Goal: Information Seeking & Learning: Learn about a topic

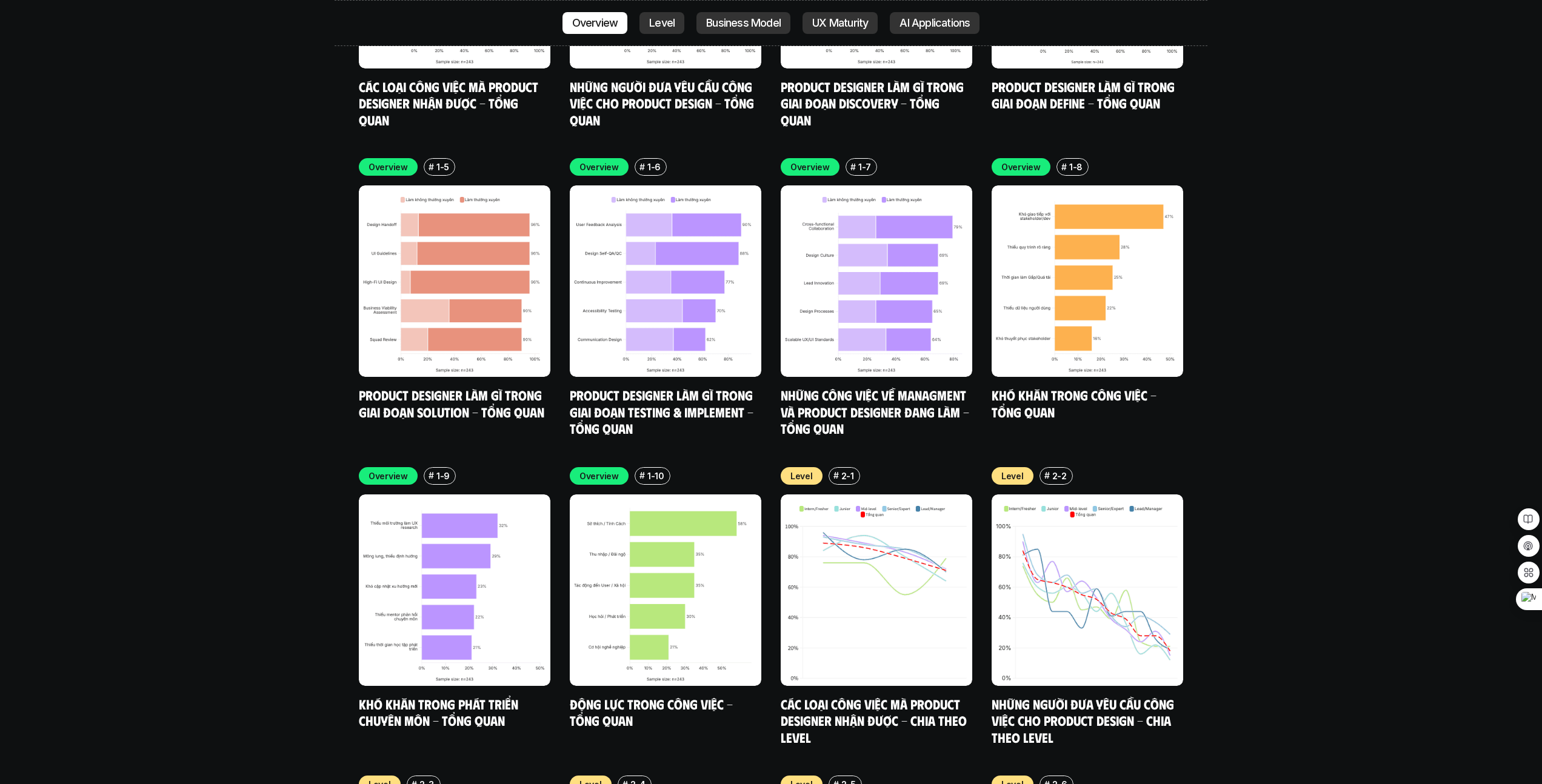
scroll to position [4206, 0]
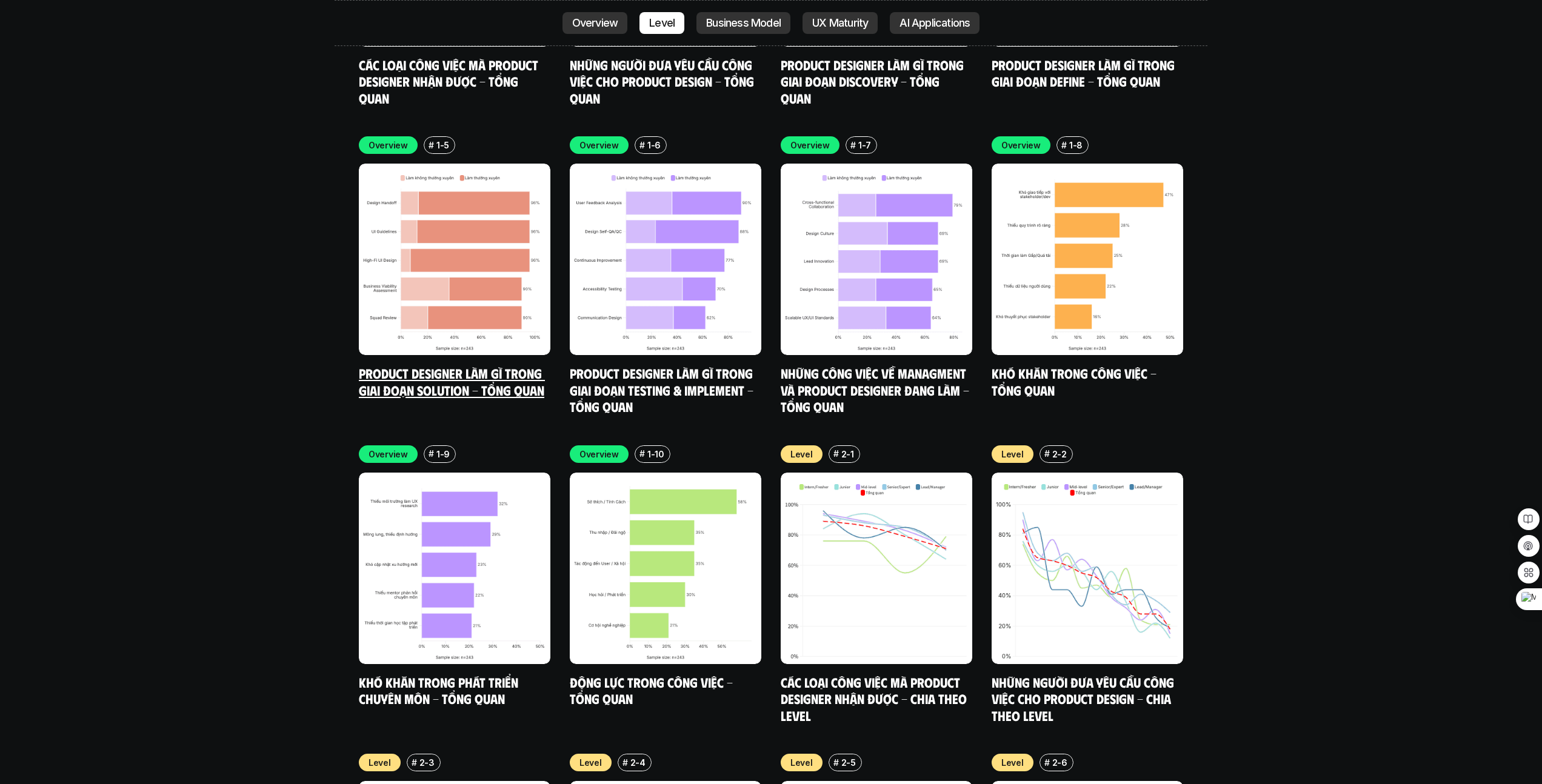
drag, startPoint x: 430, startPoint y: 86, endPoint x: 456, endPoint y: 99, distance: 29.1
click at [430, 141] on h6 "#" at bounding box center [432, 145] width 6 height 9
click at [469, 217] on img at bounding box center [455, 259] width 192 height 192
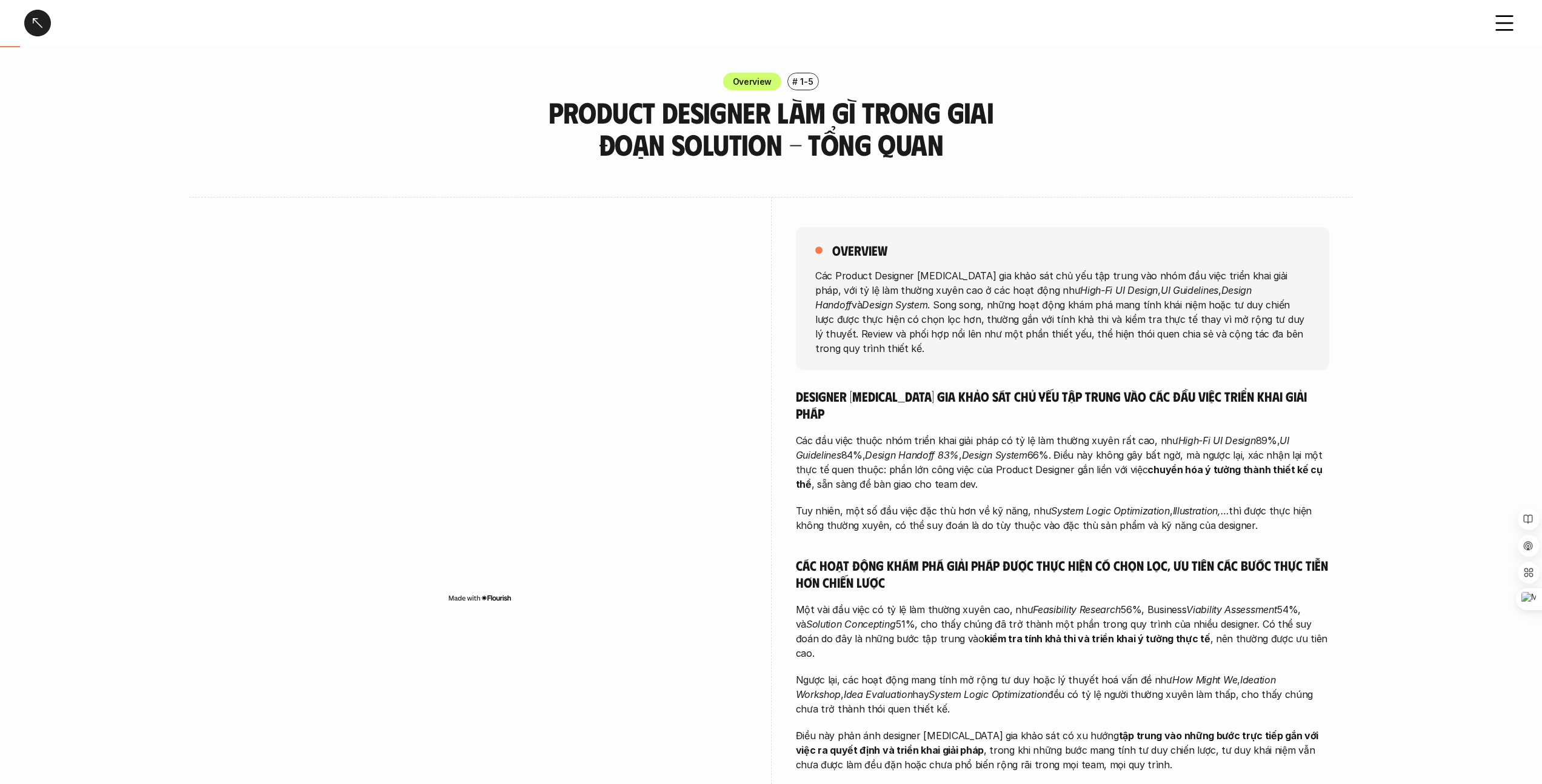
click at [41, 25] on div at bounding box center [38, 23] width 26 height 26
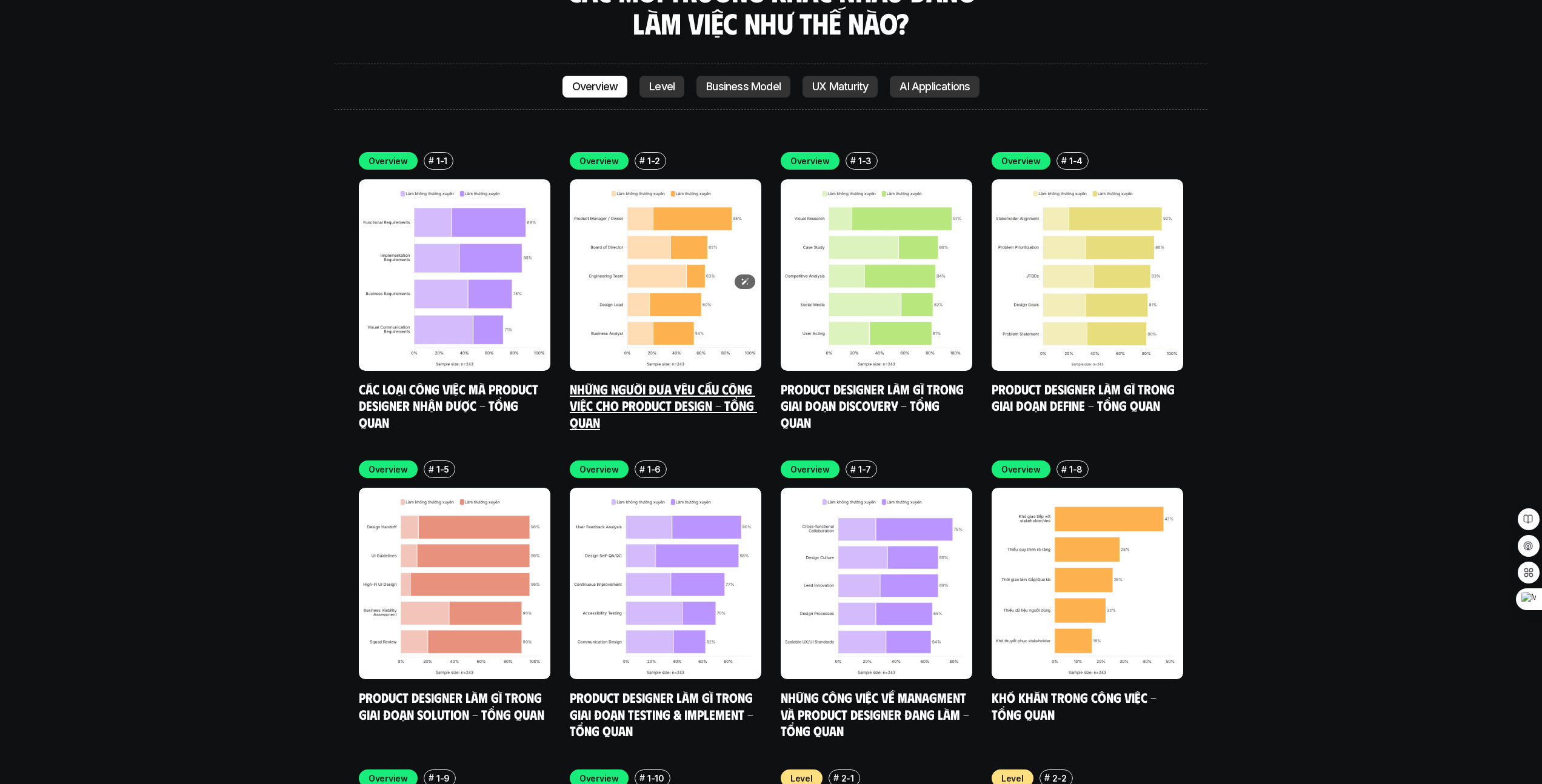
scroll to position [3584, 0]
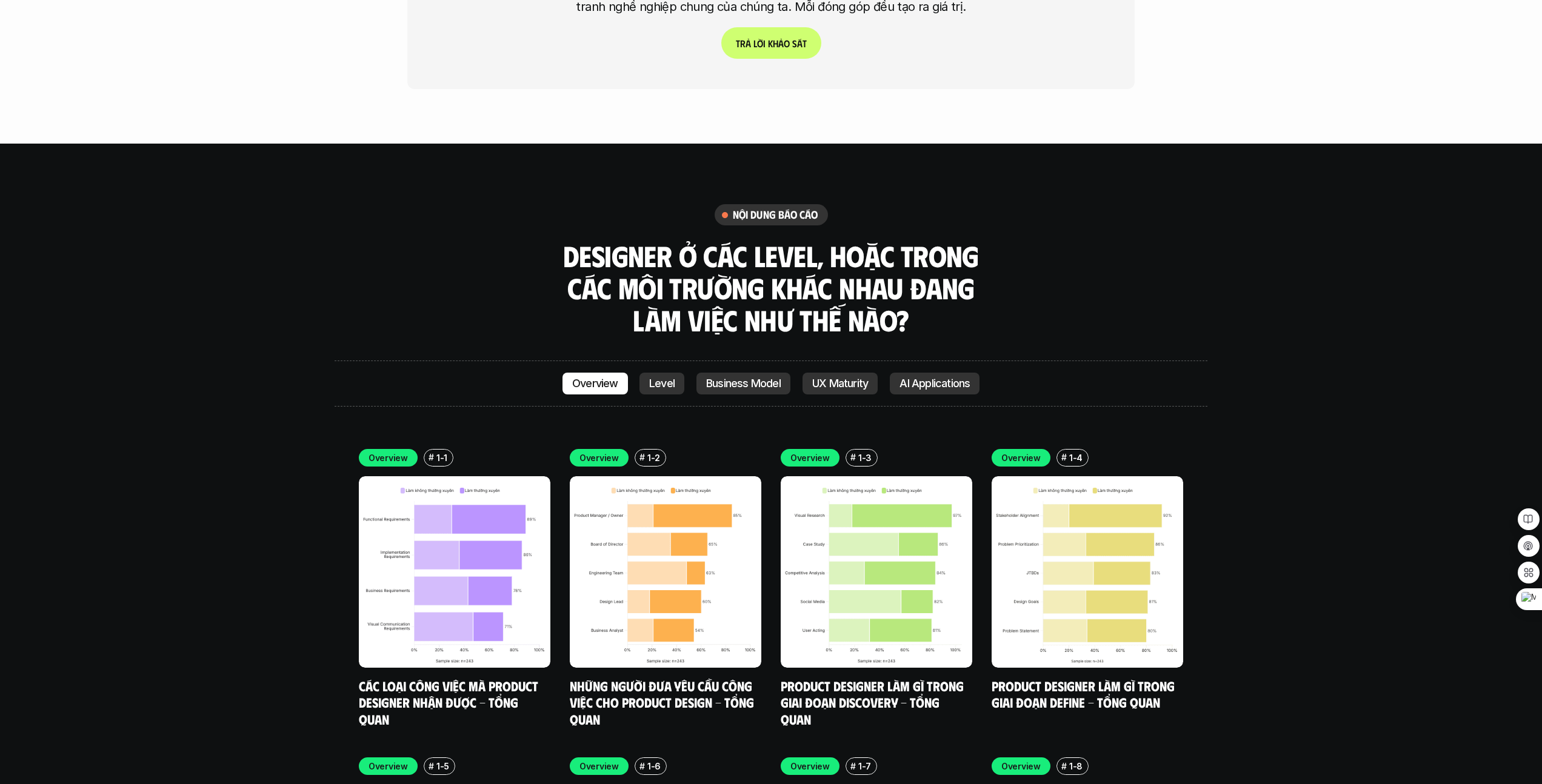
click at [745, 378] on p "Business Model" at bounding box center [743, 383] width 75 height 12
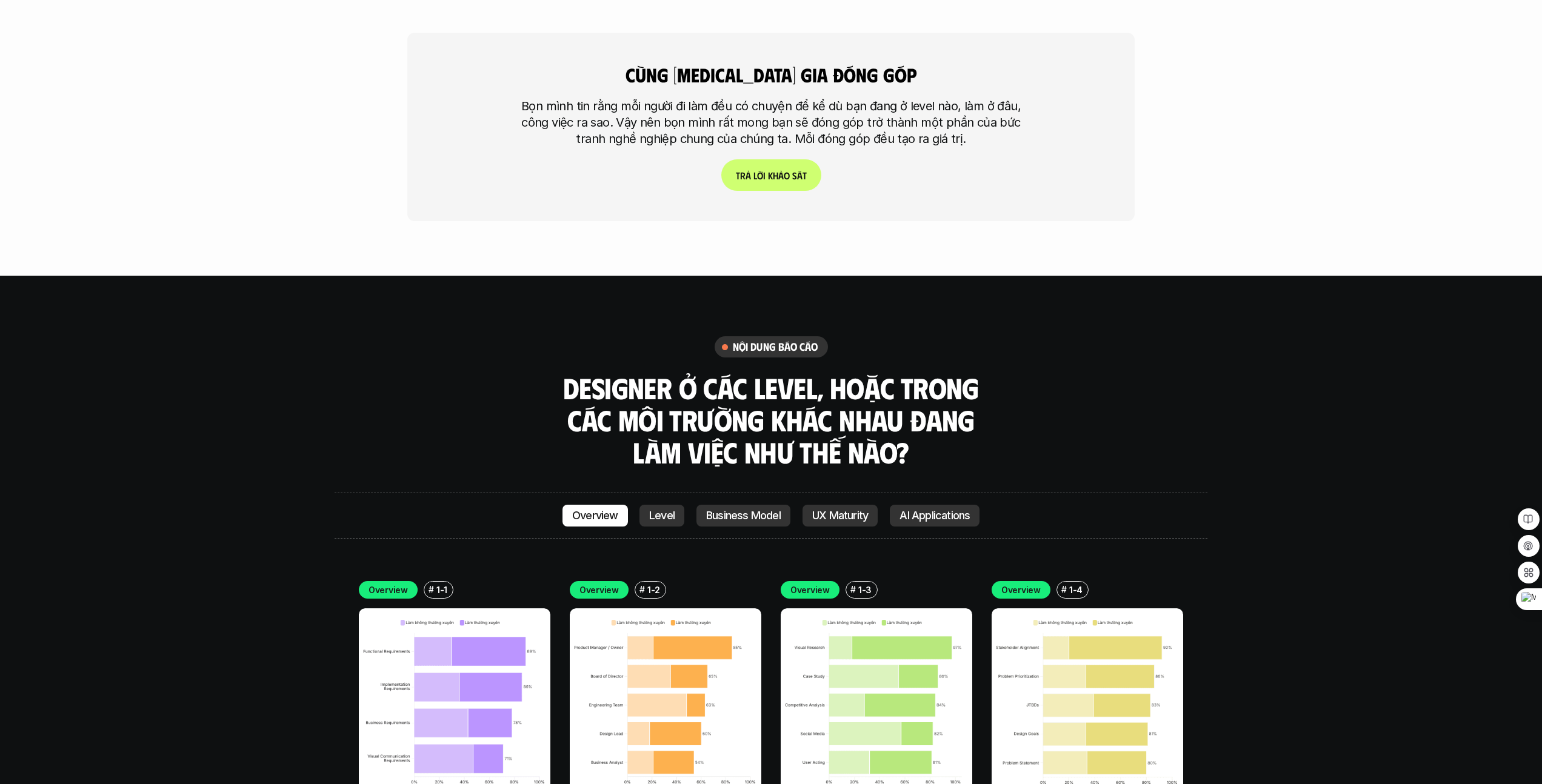
scroll to position [3530, 0]
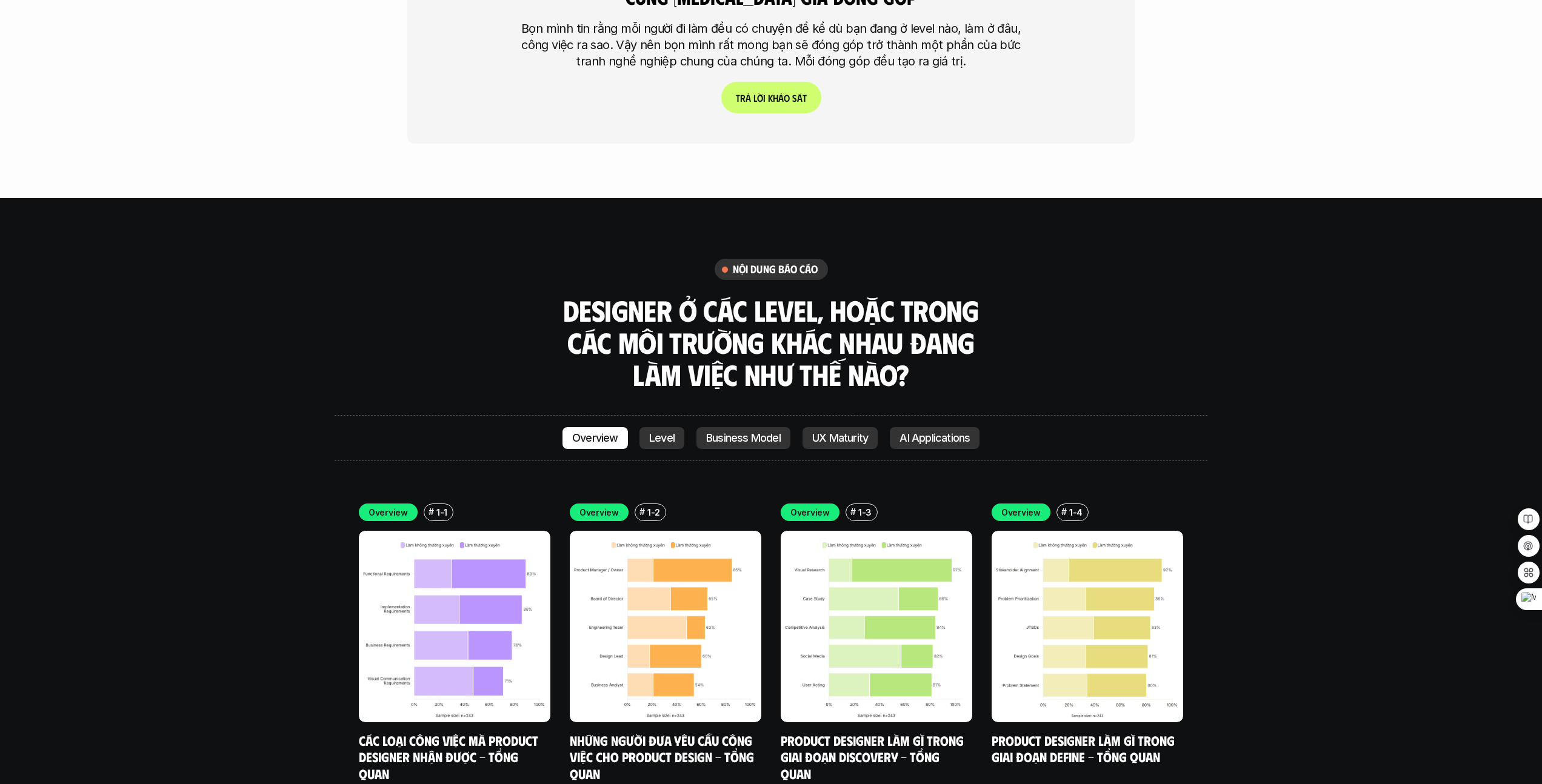
click at [600, 415] on div "Overview Level Business Model UX Maturity AI Applications" at bounding box center [771, 438] width 873 height 46
click at [578, 432] on p "Overview" at bounding box center [595, 438] width 46 height 12
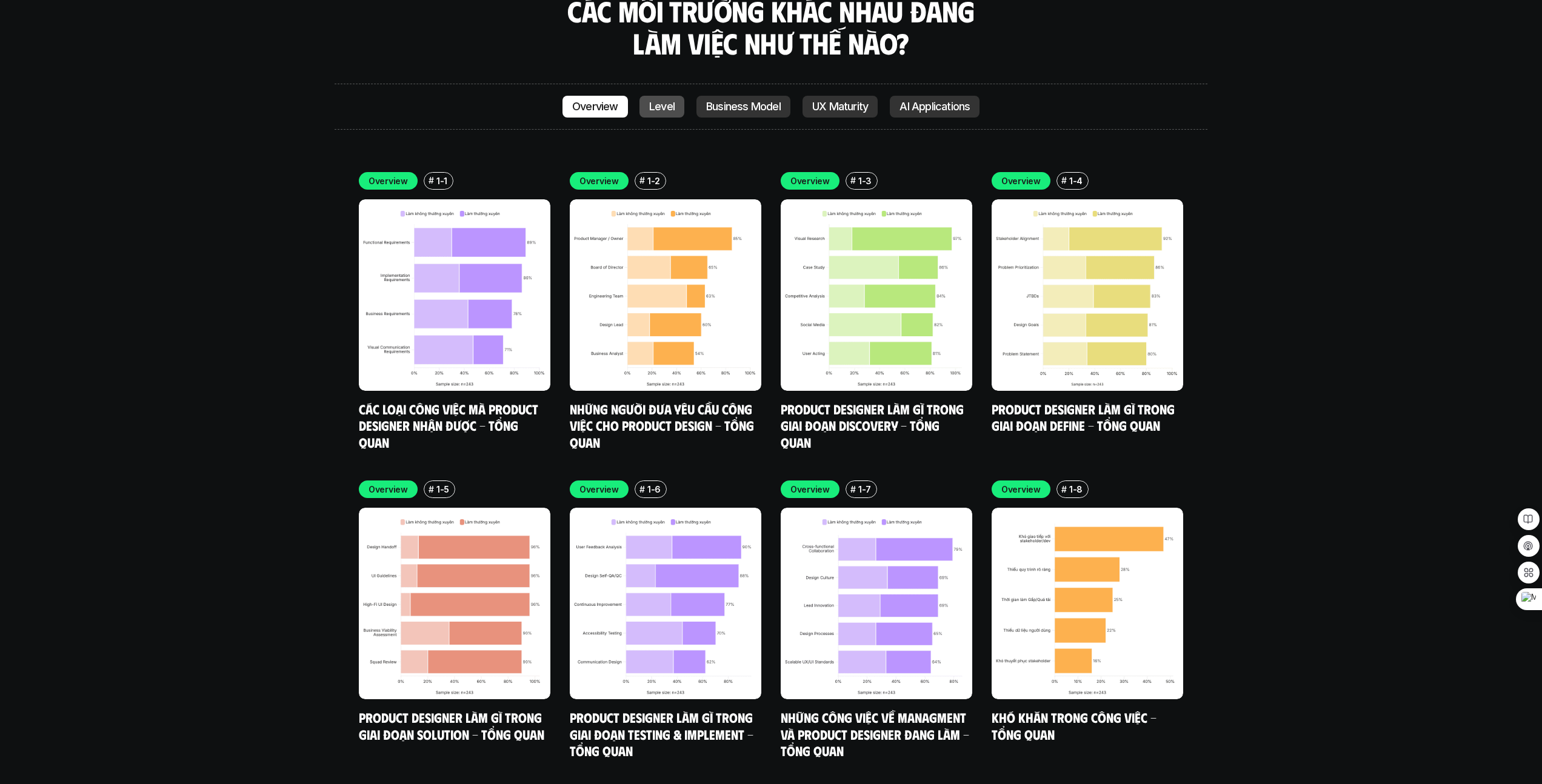
click at [664, 100] on p "Level" at bounding box center [662, 106] width 26 height 12
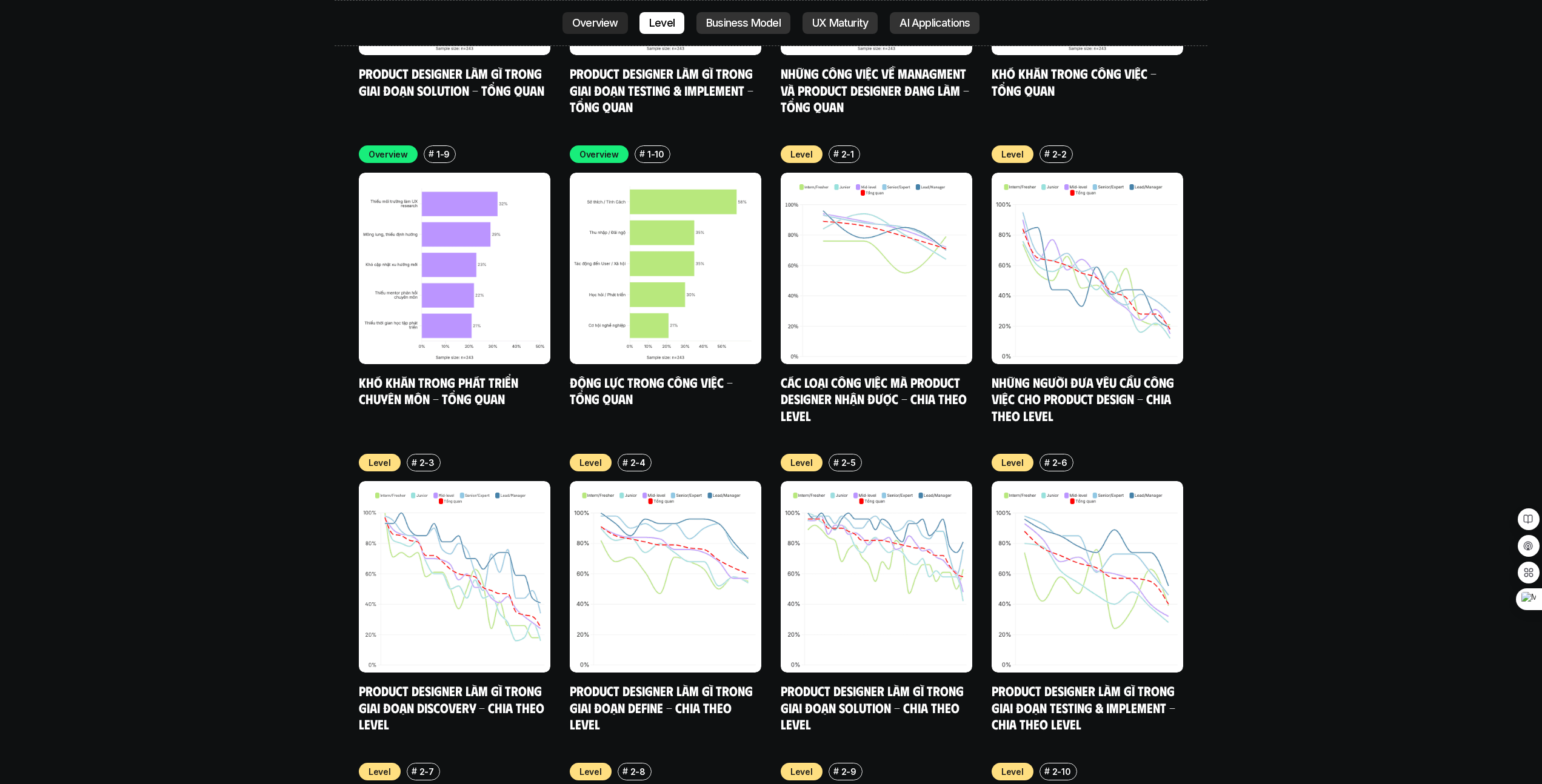
scroll to position [4538, 0]
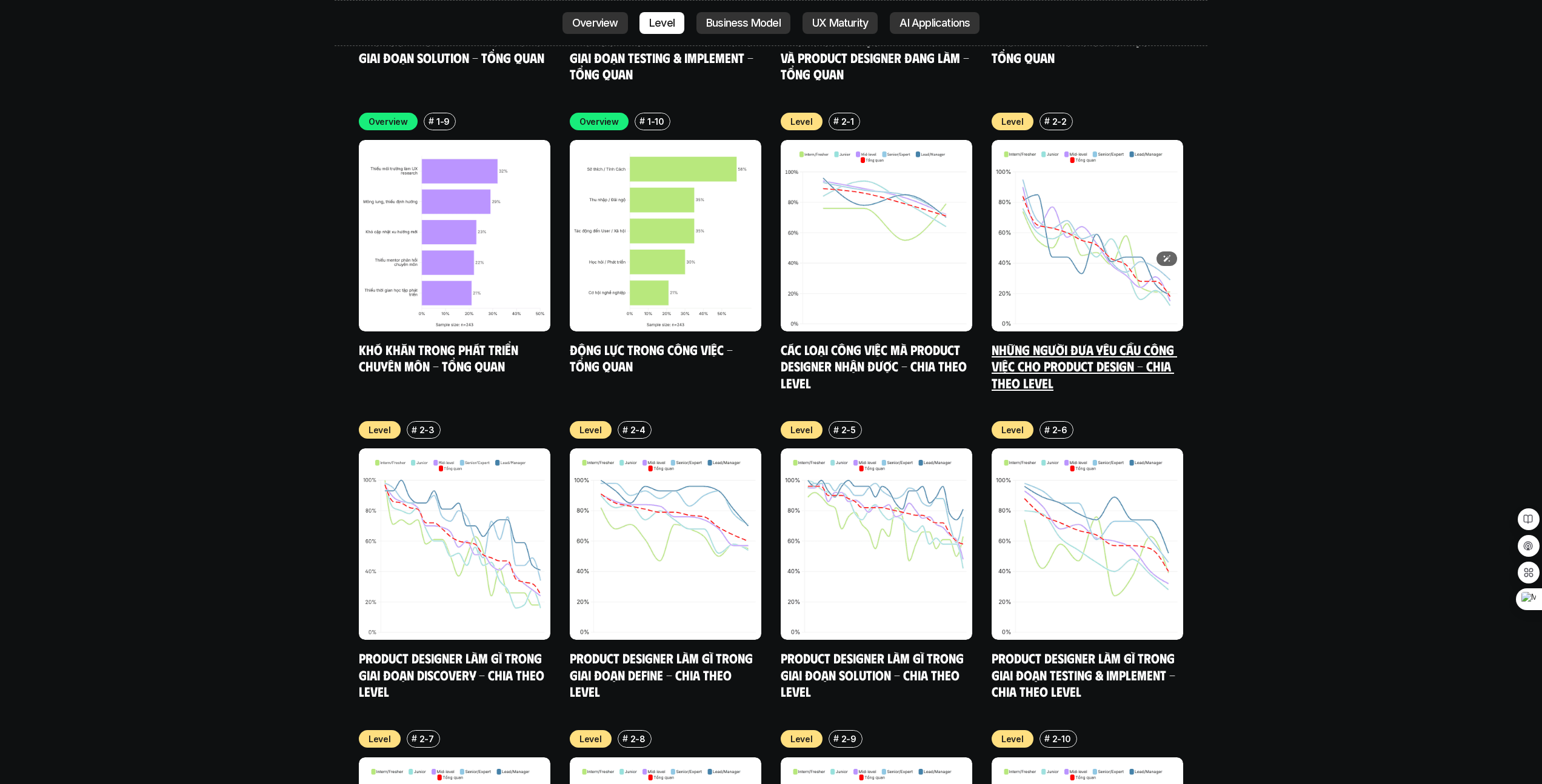
click at [1124, 225] on img at bounding box center [1087, 236] width 192 height 192
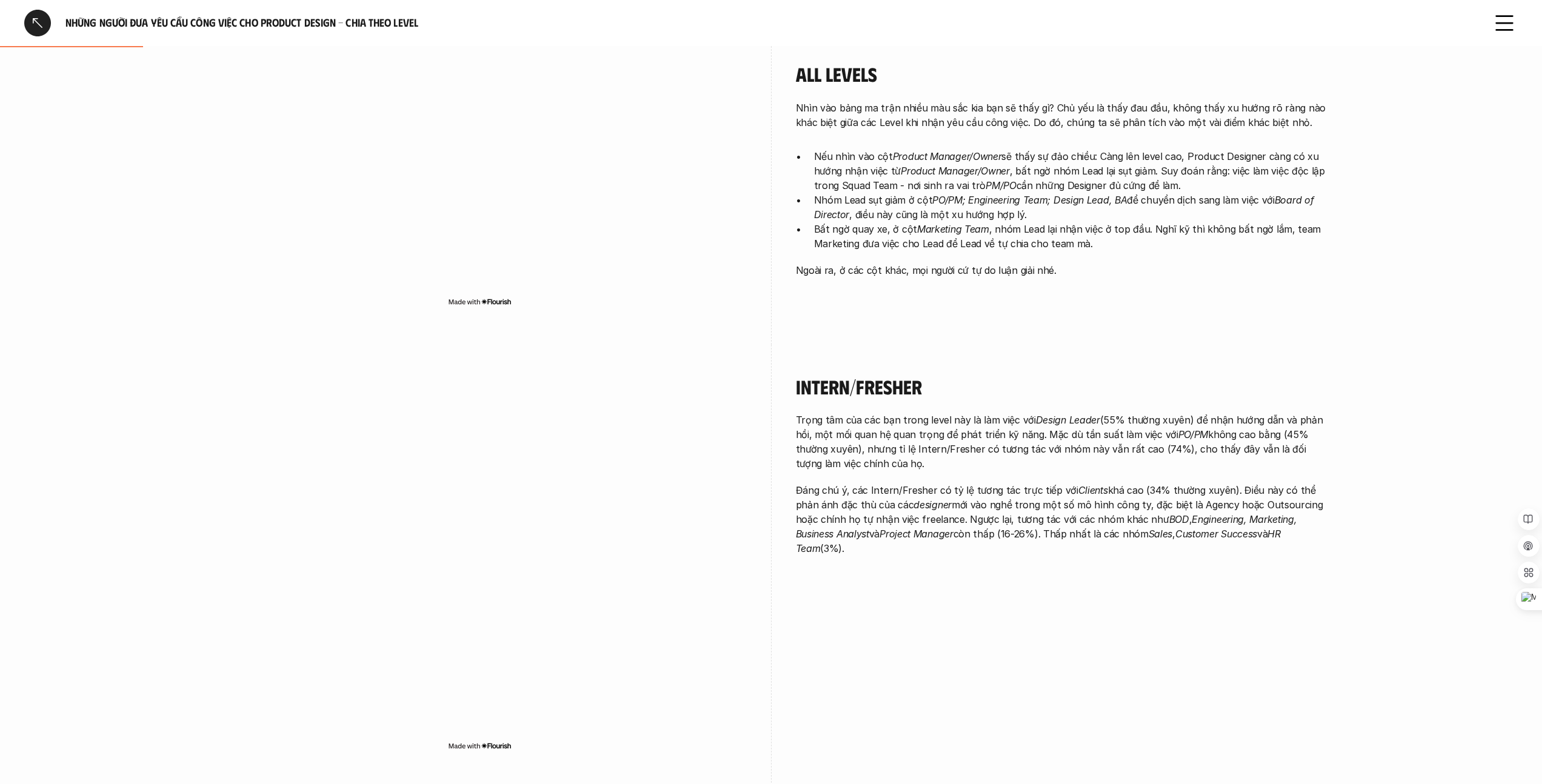
scroll to position [394, 0]
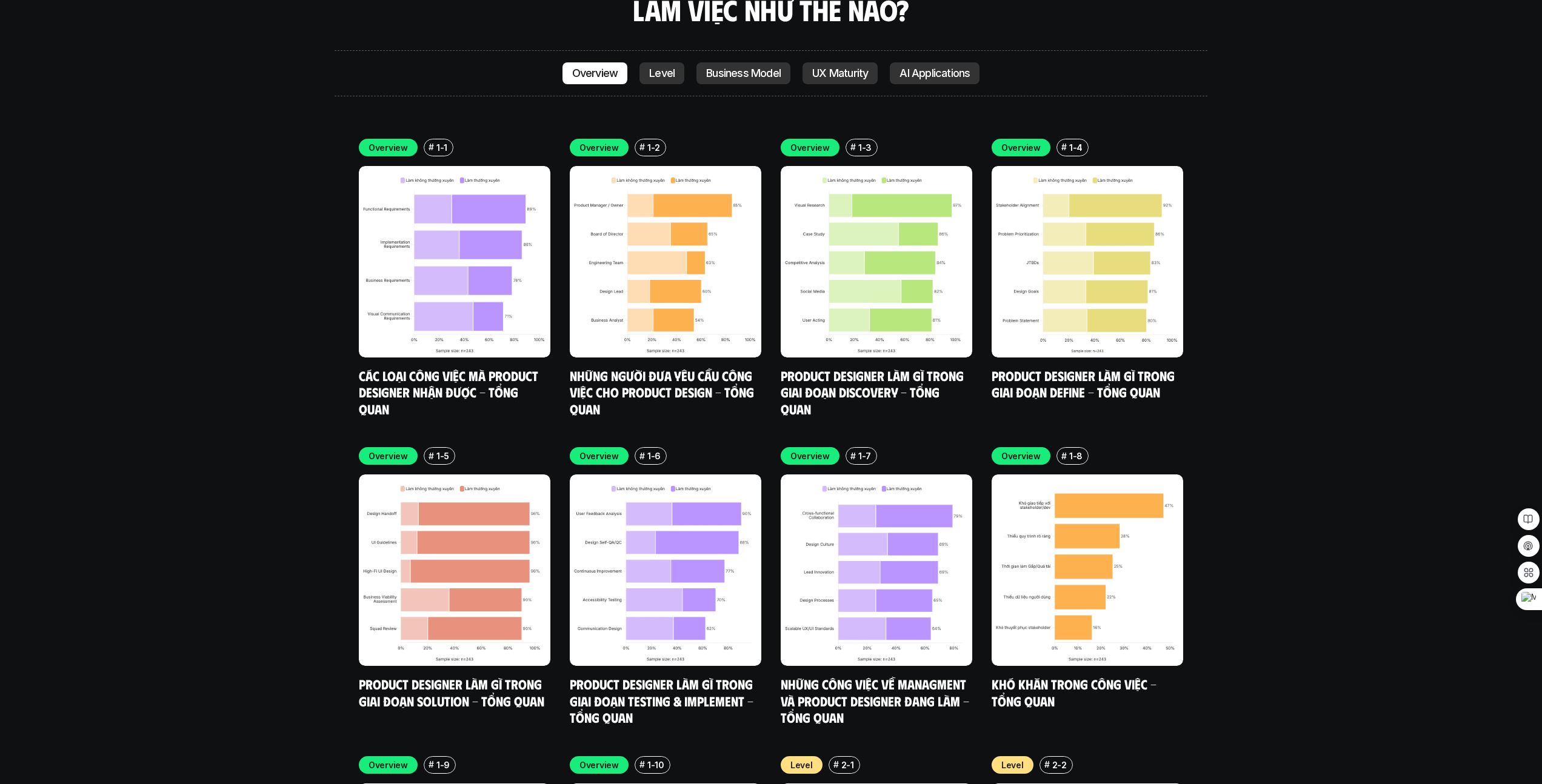
scroll to position [3310, 0]
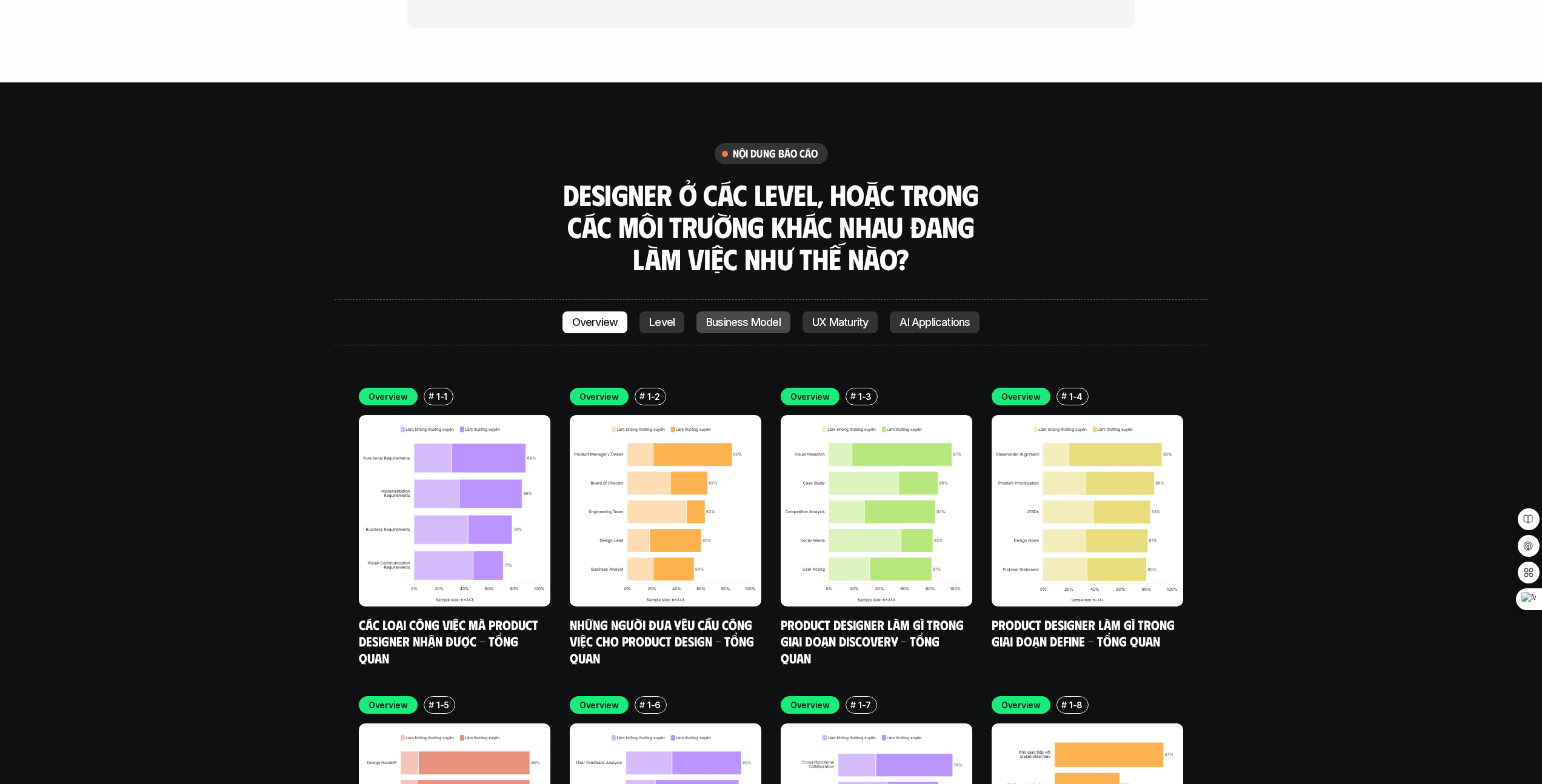
click at [761, 316] on p "Business Model" at bounding box center [743, 322] width 75 height 12
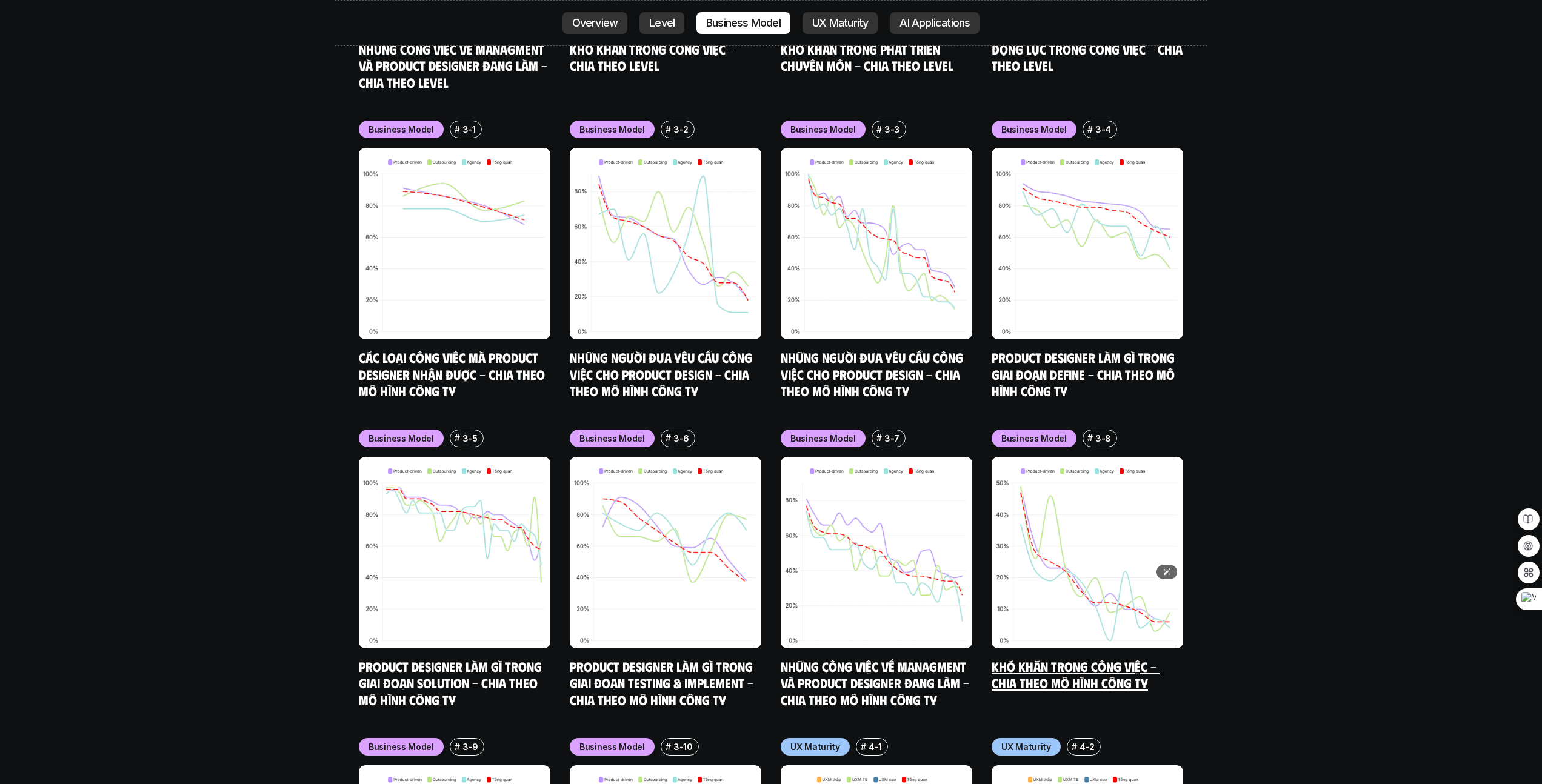
scroll to position [5464, 0]
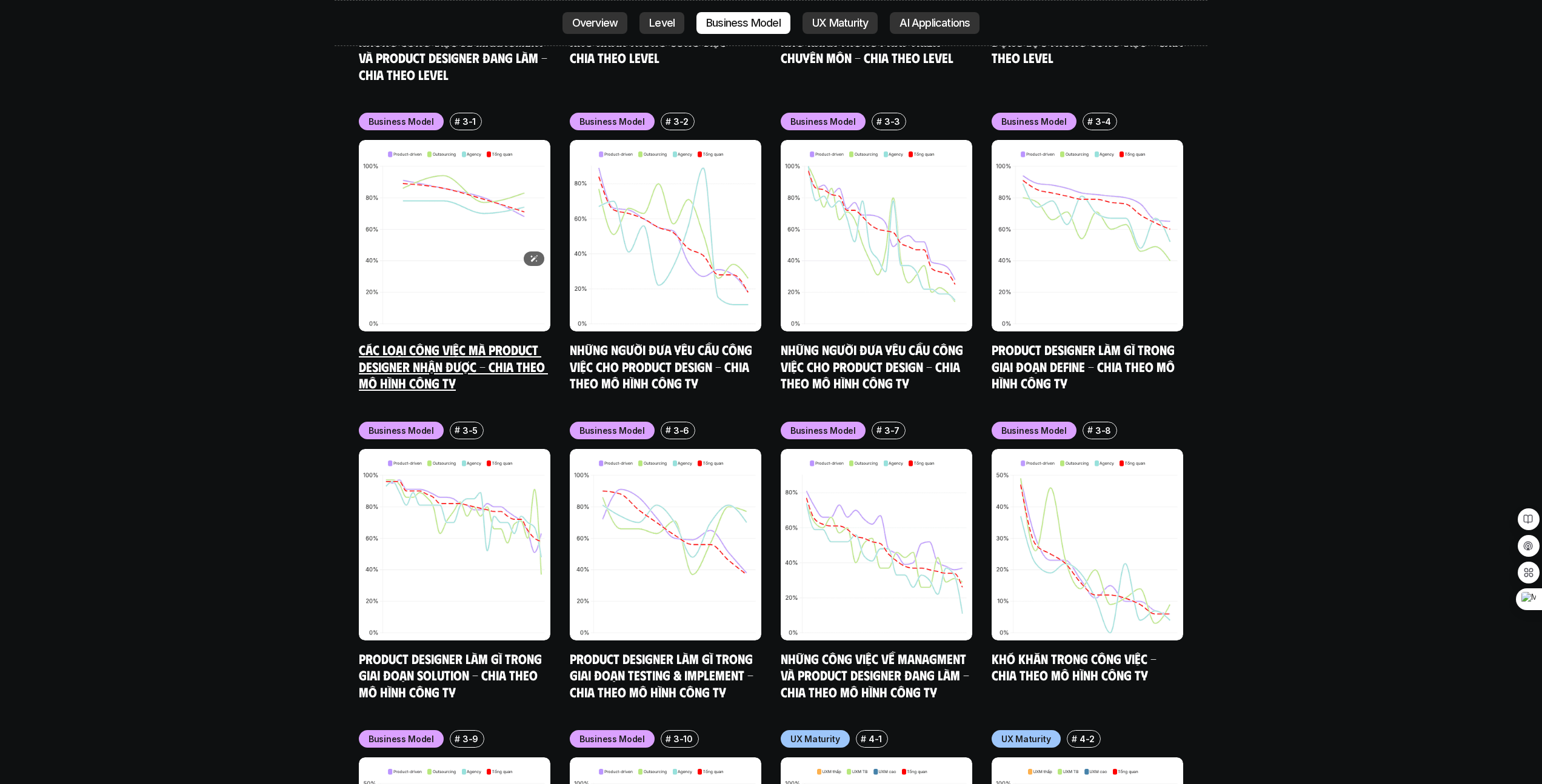
click at [494, 190] on img at bounding box center [455, 236] width 192 height 192
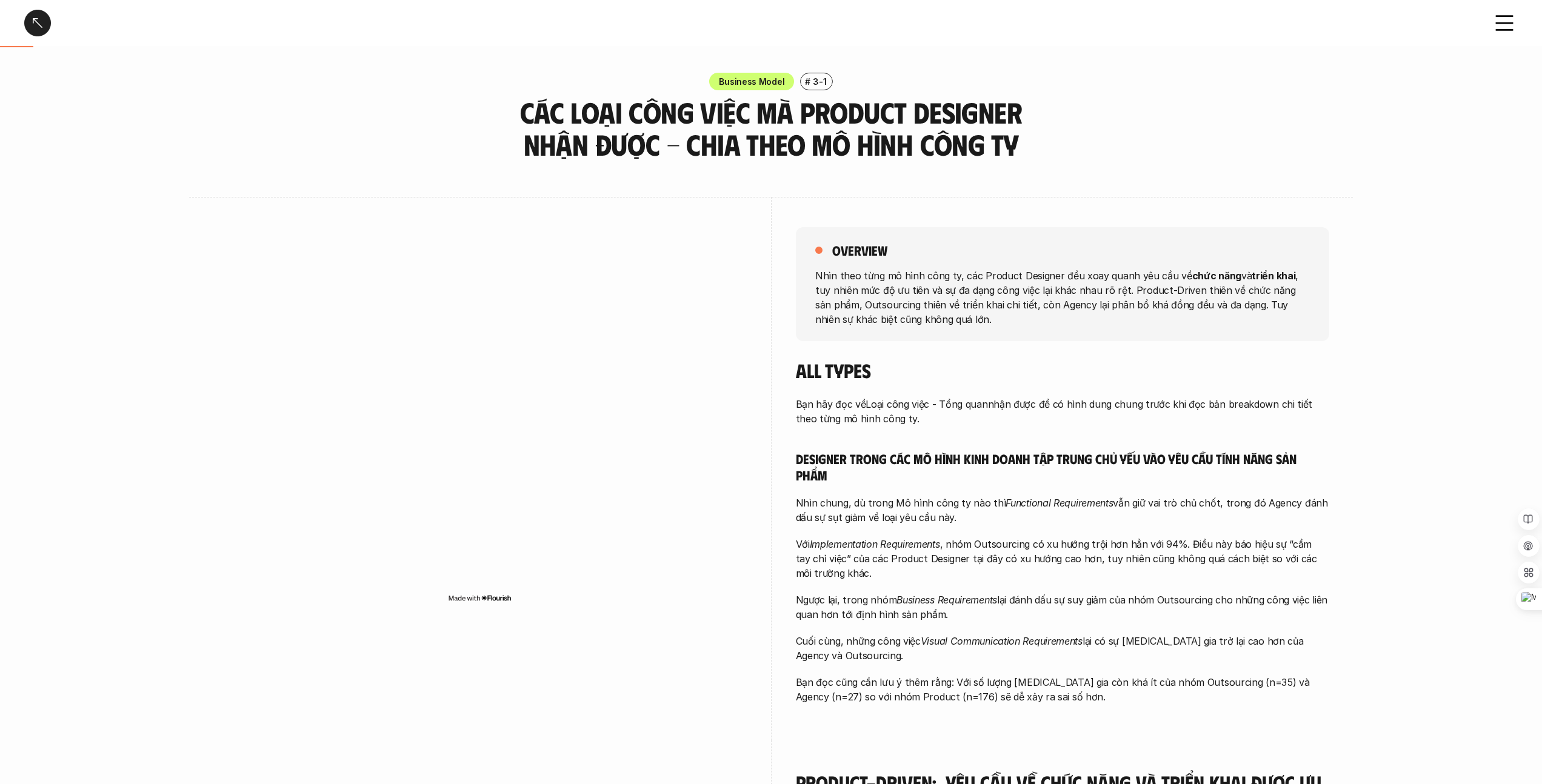
click at [37, 22] on div at bounding box center [38, 23] width 26 height 26
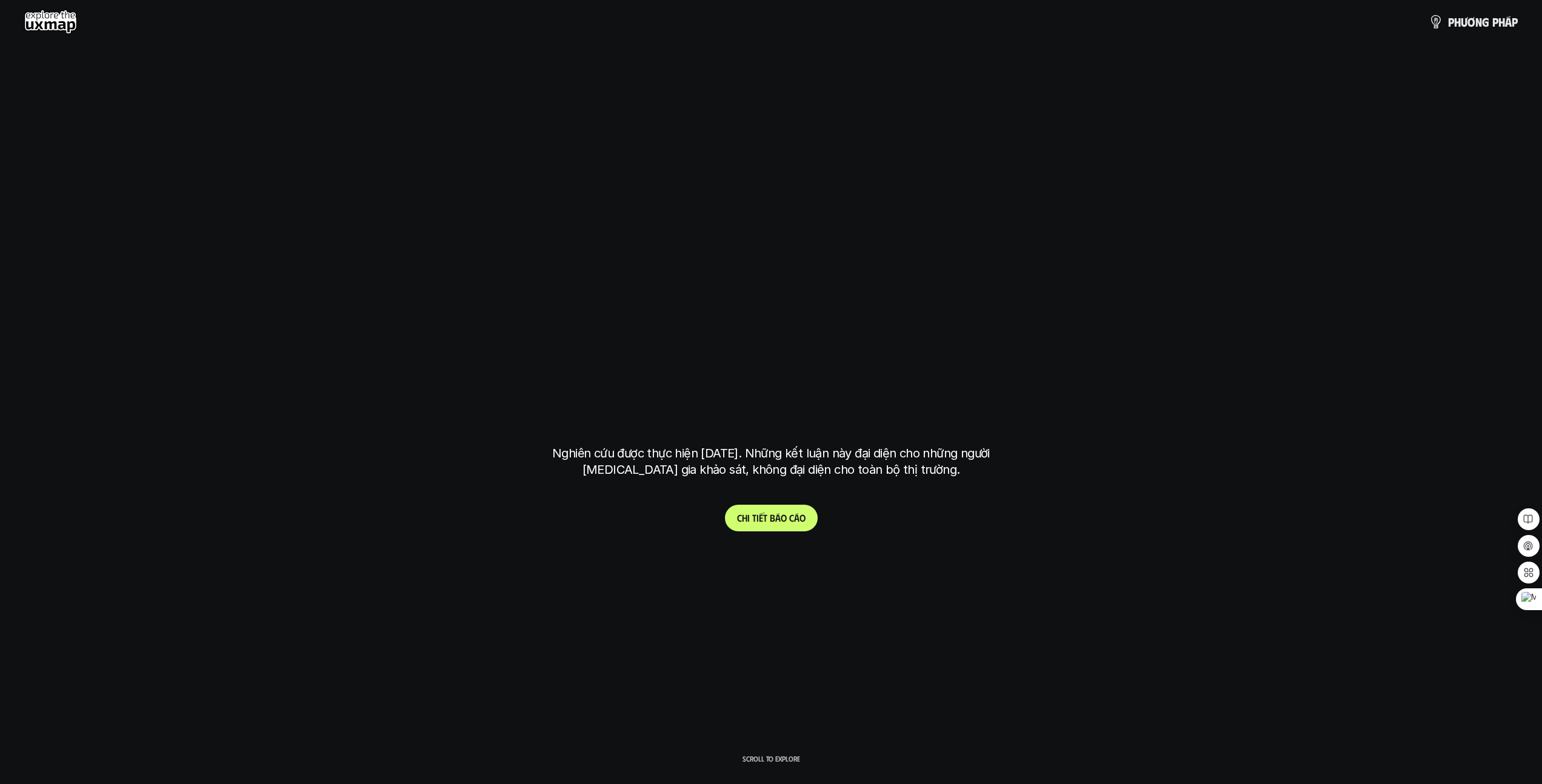
scroll to position [3909, 0]
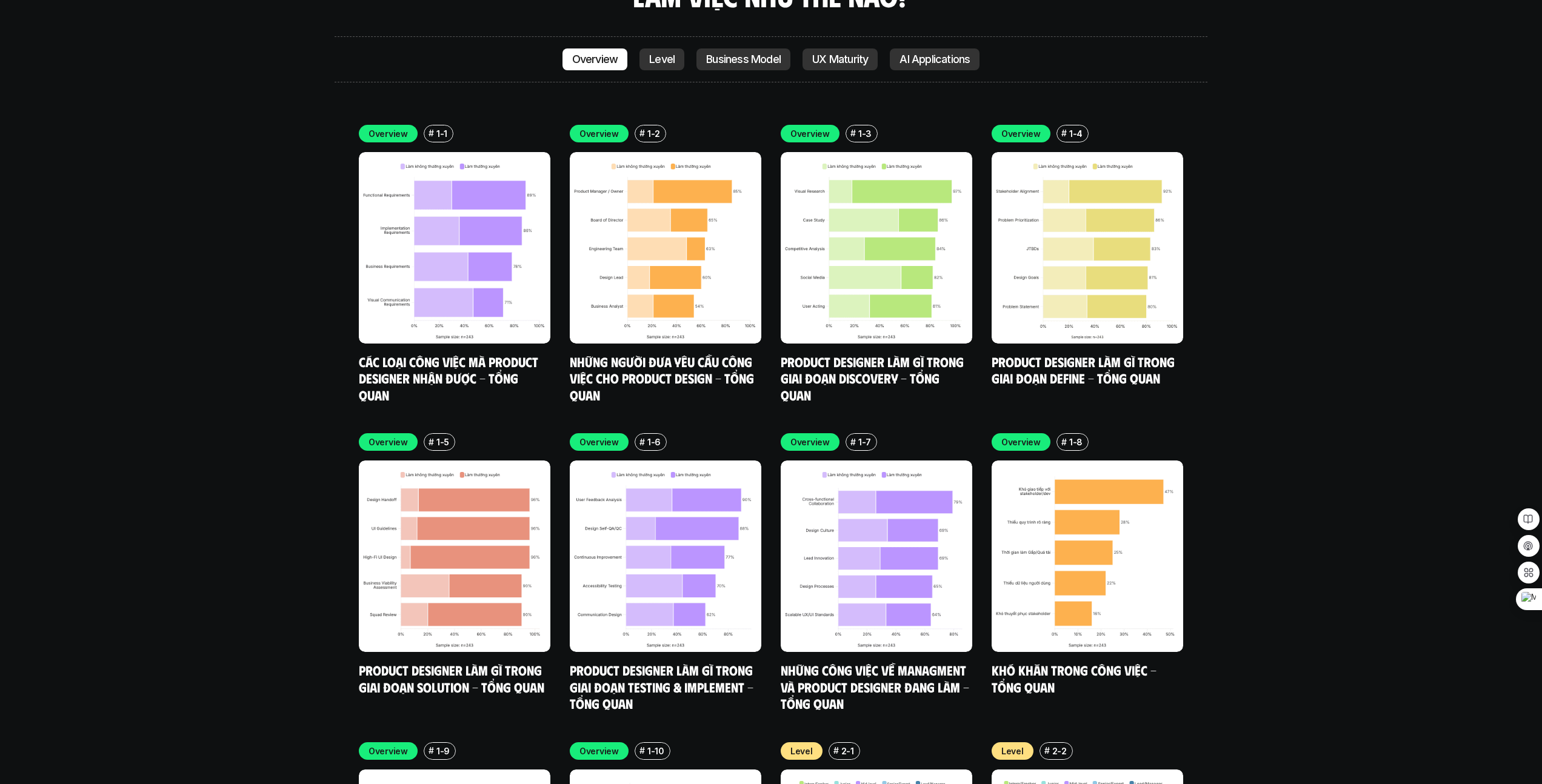
click at [749, 54] on p "Business Model" at bounding box center [743, 59] width 75 height 12
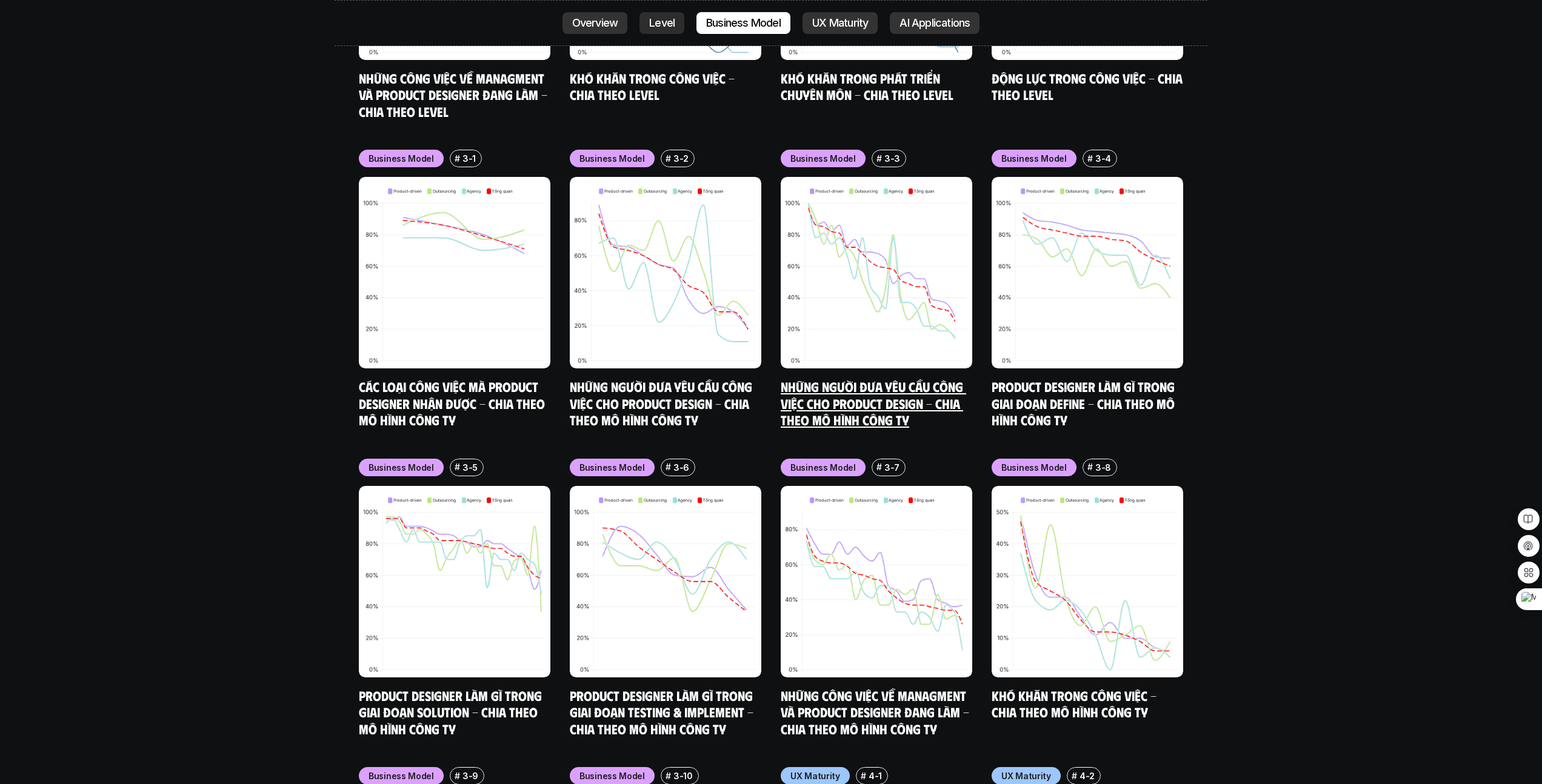
scroll to position [5464, 0]
